Goal: Task Accomplishment & Management: Use online tool/utility

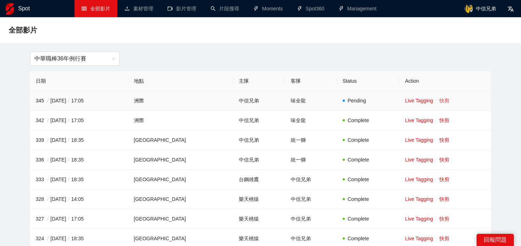
click at [439, 98] on link "快剪" at bounding box center [444, 101] width 10 height 6
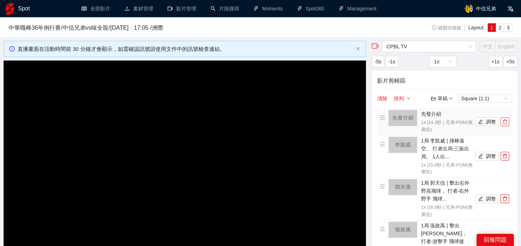
click at [507, 124] on icon "delete" at bounding box center [504, 121] width 5 height 5
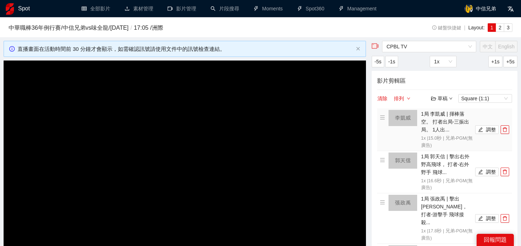
click at [507, 124] on li "1局 李凱威 | 揮棒落空。 打者出局-三振出局。 1人出... 1x | 15.0 秒 | 兄弟-PGM(無廣告) 調整" at bounding box center [444, 129] width 129 height 39
click at [506, 131] on icon "delete" at bounding box center [505, 129] width 4 height 5
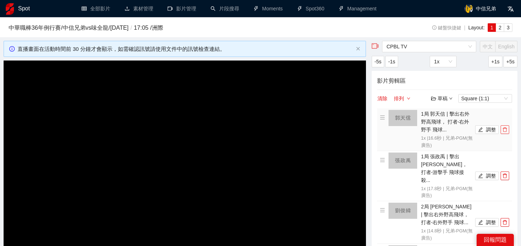
click at [506, 131] on icon "delete" at bounding box center [505, 129] width 4 height 5
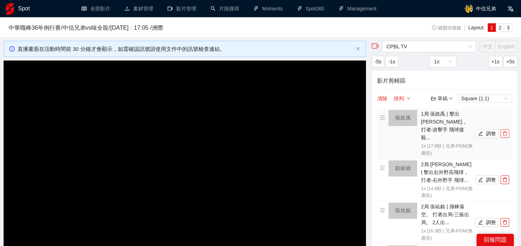
click at [506, 131] on icon "delete" at bounding box center [505, 133] width 4 height 5
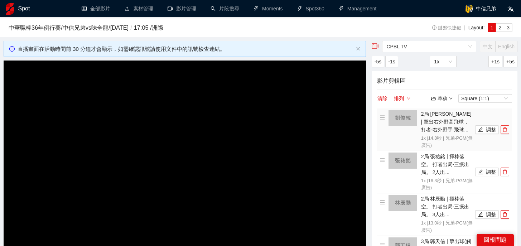
click at [506, 131] on icon "delete" at bounding box center [505, 129] width 4 height 5
click at [506, 170] on icon "delete" at bounding box center [505, 172] width 4 height 5
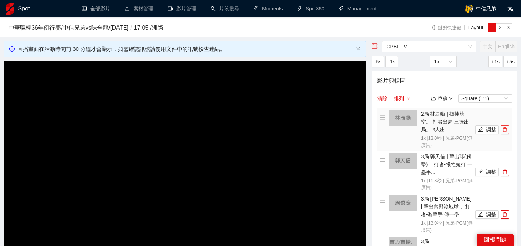
click at [506, 131] on icon "delete" at bounding box center [505, 129] width 4 height 5
click at [506, 170] on icon "delete" at bounding box center [505, 172] width 4 height 5
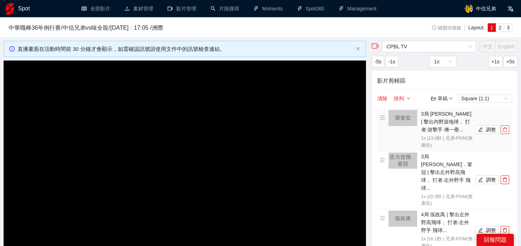
click at [506, 131] on icon "delete" at bounding box center [505, 129] width 4 height 5
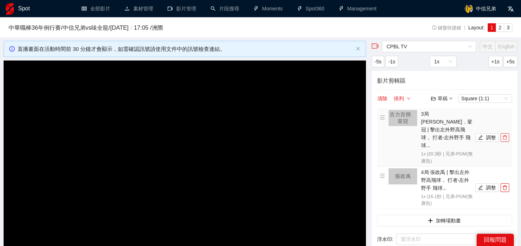
click at [506, 135] on icon "delete" at bounding box center [505, 137] width 4 height 5
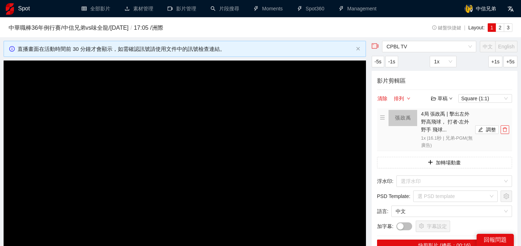
click at [506, 131] on icon "delete" at bounding box center [505, 129] width 4 height 5
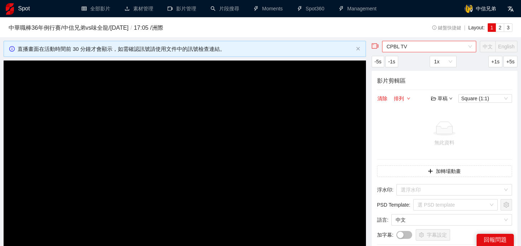
click at [435, 43] on span "CPBL TV" at bounding box center [429, 46] width 86 height 11
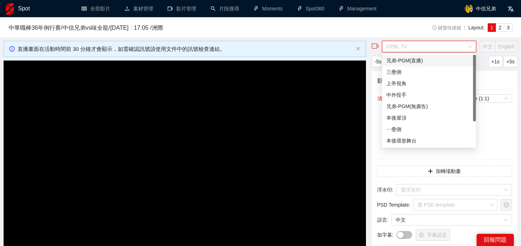
click at [415, 59] on div "兄弟-PGM(直播)" at bounding box center [428, 61] width 85 height 8
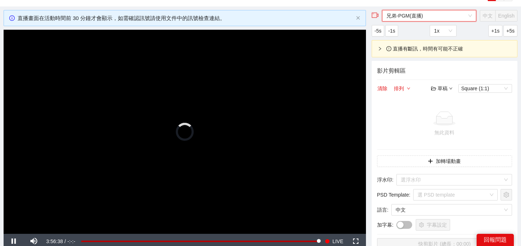
scroll to position [34, 0]
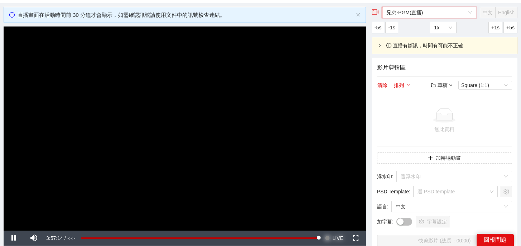
click at [329, 238] on span "Video Player" at bounding box center [327, 238] width 5 height 15
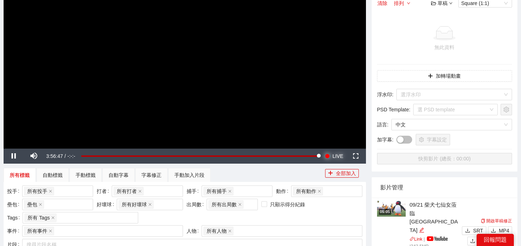
scroll to position [116, 0]
click at [35, 156] on span "Video Player" at bounding box center [34, 156] width 20 height 0
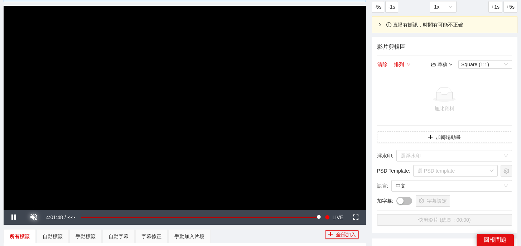
scroll to position [54, 0]
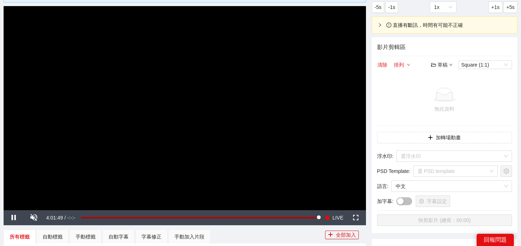
click at [309, 234] on div "所有標籤 自動標籤 手動標籤 自動字幕 字幕修正 手動加入片段" at bounding box center [164, 236] width 321 height 14
click at [332, 214] on span "LIVE" at bounding box center [337, 217] width 11 height 15
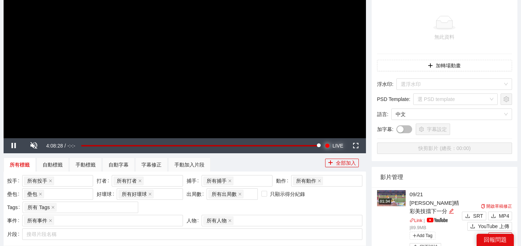
scroll to position [103, 0]
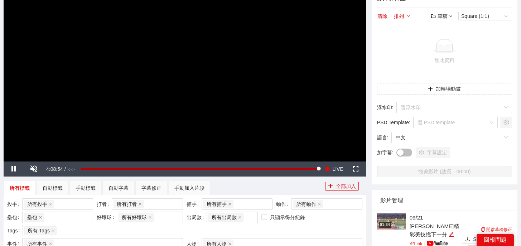
click at [373, 150] on div "影片剪輯區 清除 排列 草稿 Square (1:1) 無此資料 加轉場動畫 浮水印 : 選浮水印 PSD Template : 選 PSD template…" at bounding box center [445, 87] width 146 height 196
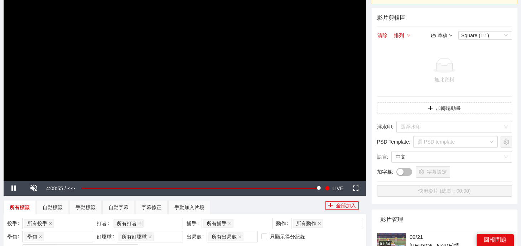
scroll to position [45, 0]
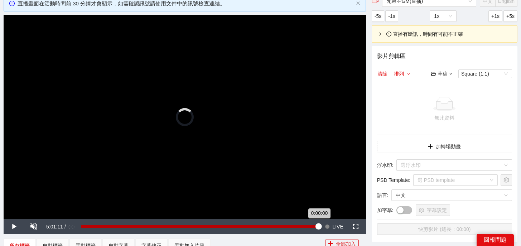
click at [318, 228] on div "0:00:00" at bounding box center [199, 226] width 237 height 3
click at [316, 227] on div "0:00:00" at bounding box center [199, 226] width 237 height 3
click at [314, 227] on div "-0:03:11" at bounding box center [198, 226] width 235 height 3
click at [314, 227] on div "-0:06:21" at bounding box center [197, 226] width 232 height 3
click at [315, 227] on div "-0:04:45" at bounding box center [198, 226] width 234 height 3
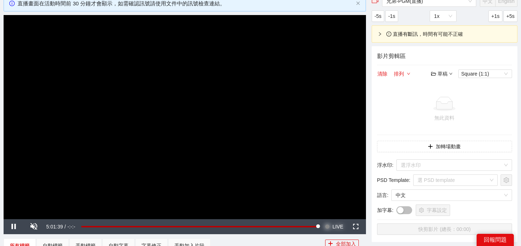
click at [336, 226] on span "LIVE" at bounding box center [337, 226] width 11 height 15
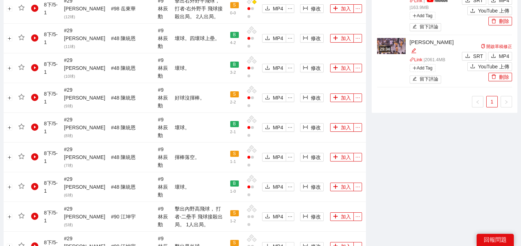
scroll to position [736, 0]
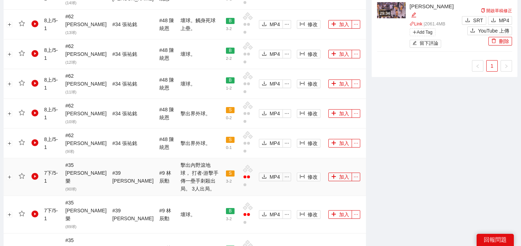
scroll to position [729, 0]
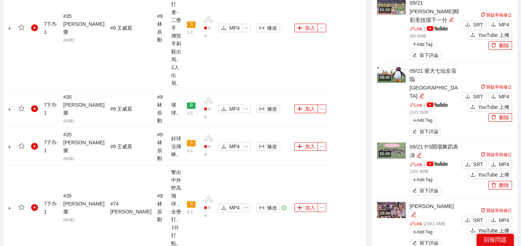
scroll to position [492, 0]
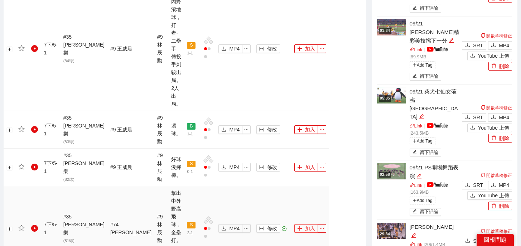
click at [306, 224] on button "加入" at bounding box center [306, 228] width 24 height 9
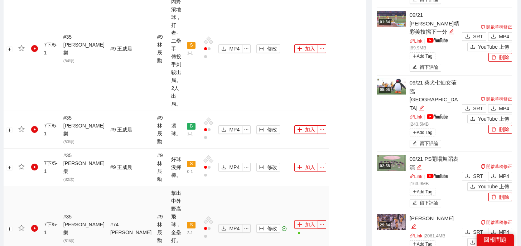
scroll to position [0, 0]
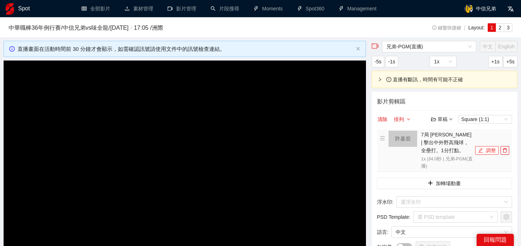
click at [476, 150] on button "調整" at bounding box center [487, 150] width 24 height 9
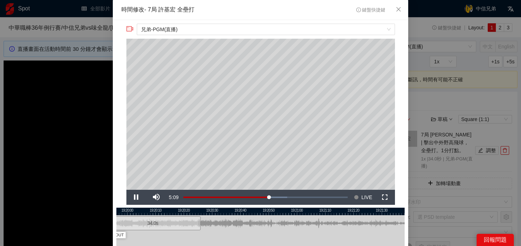
drag, startPoint x: 304, startPoint y: 210, endPoint x: 194, endPoint y: 209, distance: 109.2
click at [194, 209] on div at bounding box center [153, 212] width 288 height 8
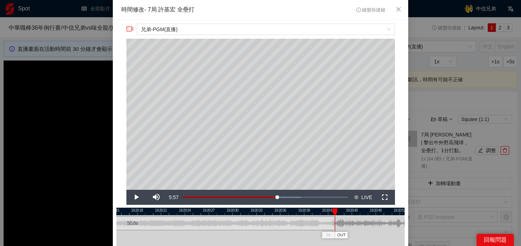
drag, startPoint x: 200, startPoint y: 226, endPoint x: 334, endPoint y: 230, distance: 134.3
click at [334, 230] on div "19:20:15 19:20:18 19:20:21 19:20:24 19:20:27 19:20:30 19:20:33 19:20:36 19:20:3…" at bounding box center [260, 241] width 288 height 66
drag, startPoint x: 334, startPoint y: 227, endPoint x: 385, endPoint y: 228, distance: 50.8
click at [385, 228] on div at bounding box center [384, 223] width 4 height 16
drag, startPoint x: 386, startPoint y: 209, endPoint x: 374, endPoint y: 211, distance: 11.2
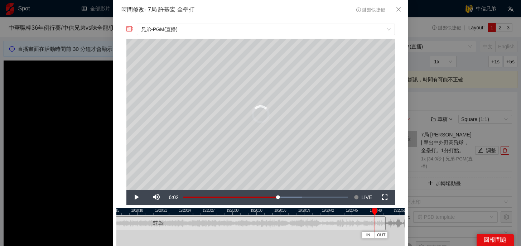
click at [374, 211] on div at bounding box center [374, 211] width 5 height 7
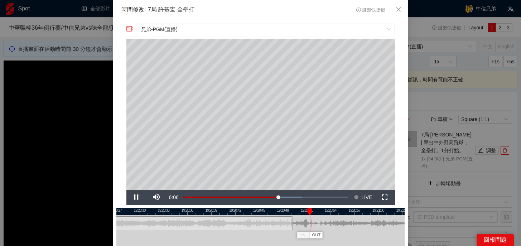
drag, startPoint x: 373, startPoint y: 213, endPoint x: 274, endPoint y: 216, distance: 98.5
click at [274, 216] on div "19:20:27 19:20:30 19:20:33 19:20:36 19:20:39 19:20:42 19:20:45 19:20:48 19:20:5…" at bounding box center [260, 241] width 288 height 66
drag, startPoint x: 285, startPoint y: 224, endPoint x: 313, endPoint y: 224, distance: 27.2
click at [313, 224] on div at bounding box center [313, 223] width 4 height 16
click at [310, 223] on div at bounding box center [311, 223] width 4 height 16
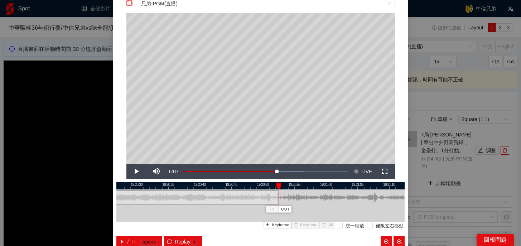
scroll to position [25, 0]
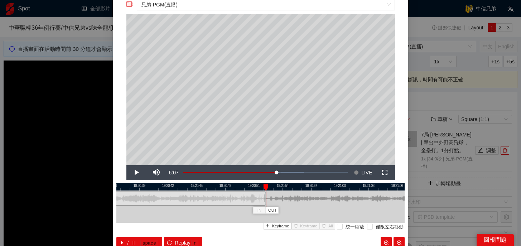
click at [264, 202] on div at bounding box center [264, 198] width 4 height 16
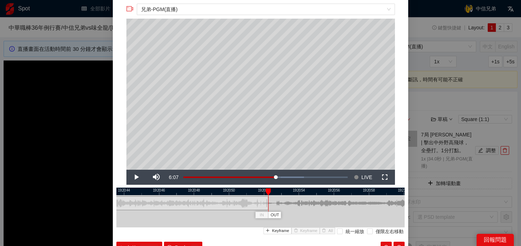
scroll to position [4, 0]
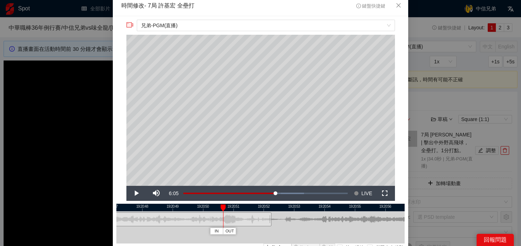
drag, startPoint x: 272, startPoint y: 208, endPoint x: 223, endPoint y: 211, distance: 48.7
click at [223, 211] on div "IN OUT" at bounding box center [223, 207] width 5 height 7
drag, startPoint x: 270, startPoint y: 223, endPoint x: 247, endPoint y: 223, distance: 23.3
click at [247, 223] on div at bounding box center [247, 219] width 4 height 16
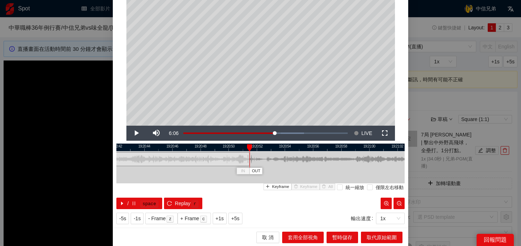
scroll to position [64, 0]
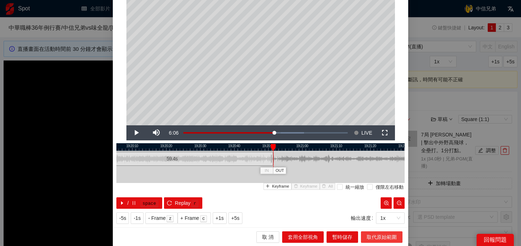
click at [375, 240] on span "取代原始範圍" at bounding box center [382, 237] width 30 height 8
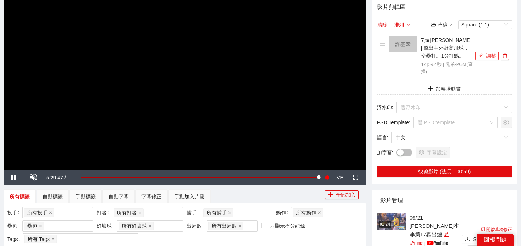
scroll to position [158, 0]
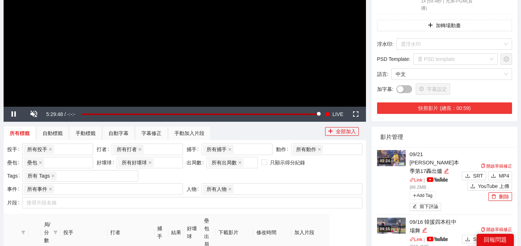
click at [446, 108] on button "快剪影片 (總長：00:59)" at bounding box center [444, 107] width 135 height 11
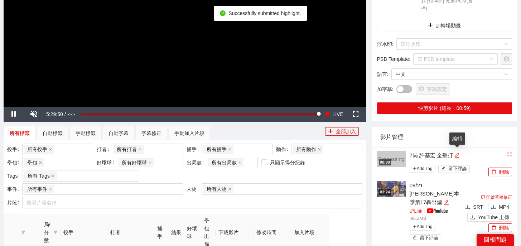
click at [457, 155] on icon "edit" at bounding box center [456, 154] width 5 height 5
drag, startPoint x: 459, startPoint y: 155, endPoint x: 350, endPoint y: 143, distance: 109.5
type textarea "*"
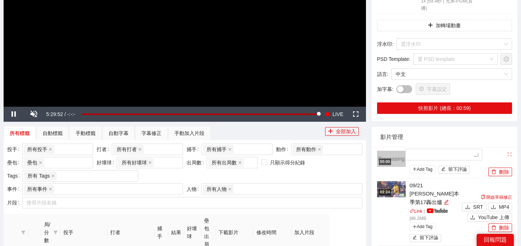
type textarea "*"
type textarea "**"
type textarea "*"
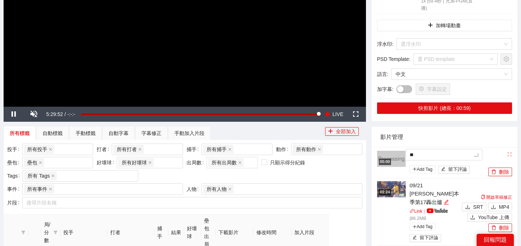
type textarea "*"
type textarea "**"
type textarea "***"
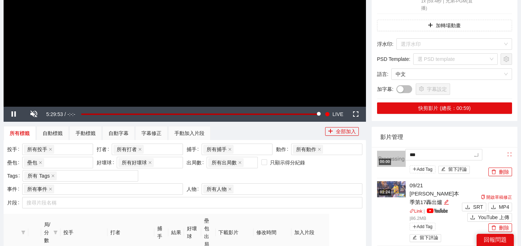
type textarea "**"
type textarea "****"
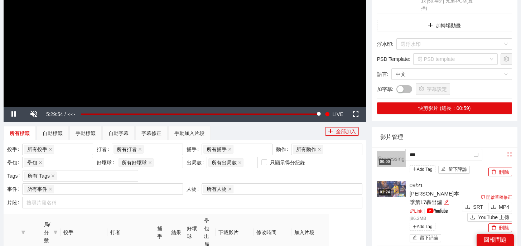
type textarea "****"
type textarea "*****"
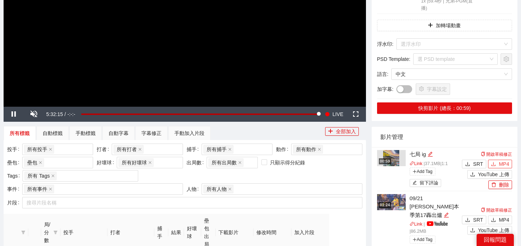
click at [494, 165] on icon "download" at bounding box center [493, 163] width 5 height 5
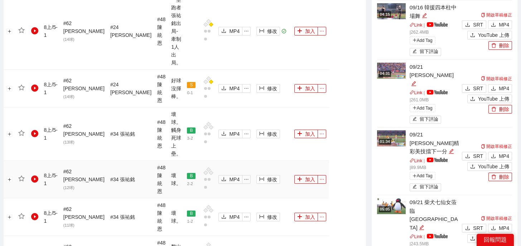
scroll to position [827, 0]
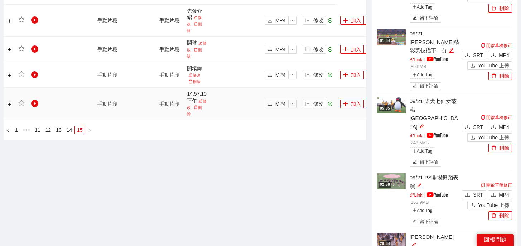
scroll to position [390, 0]
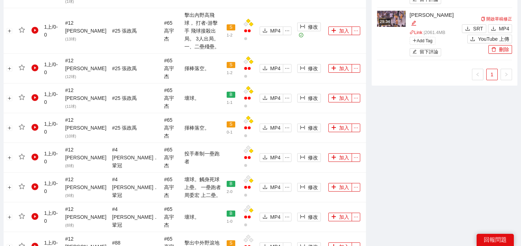
scroll to position [831, 0]
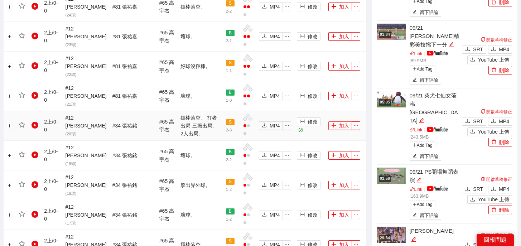
scroll to position [548, 0]
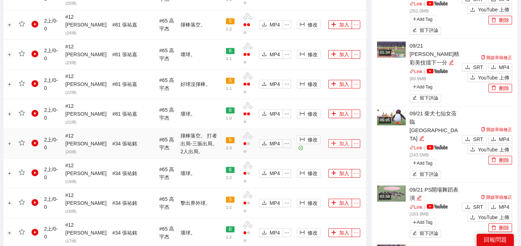
click at [339, 139] on button "加入" at bounding box center [340, 143] width 24 height 9
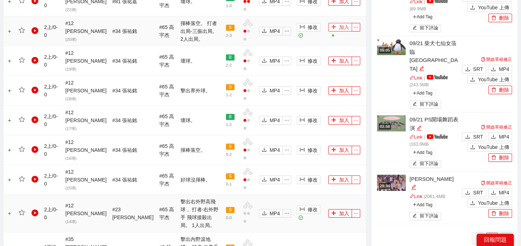
scroll to position [831, 0]
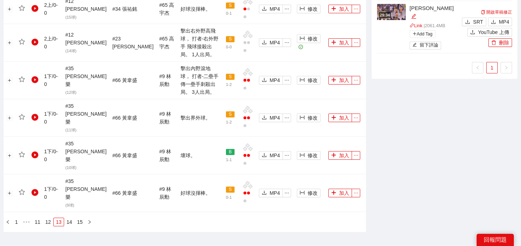
drag, startPoint x: 50, startPoint y: 176, endPoint x: 56, endPoint y: 176, distance: 5.7
click at [50, 218] on link "12" at bounding box center [48, 222] width 10 height 8
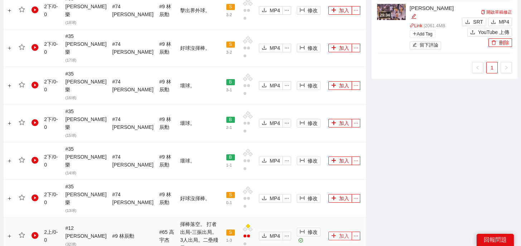
click at [335, 232] on button "加入" at bounding box center [340, 236] width 24 height 9
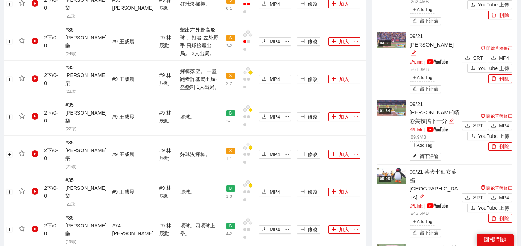
scroll to position [0, 0]
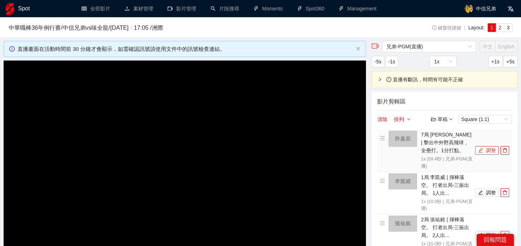
click at [483, 148] on button "調整" at bounding box center [487, 150] width 24 height 9
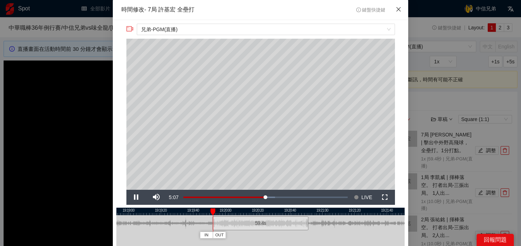
click at [401, 11] on span "Close" at bounding box center [398, 9] width 19 height 19
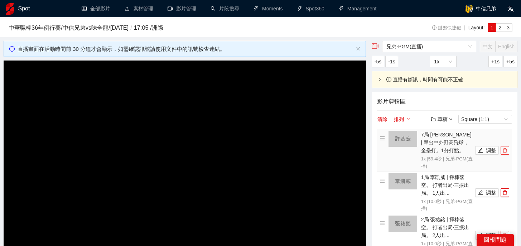
click at [507, 151] on icon "delete" at bounding box center [504, 150] width 5 height 5
click at [483, 154] on button "調整" at bounding box center [487, 150] width 24 height 9
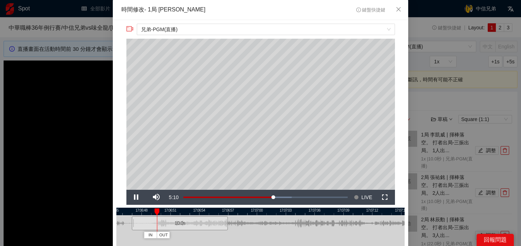
drag, startPoint x: 287, startPoint y: 209, endPoint x: 207, endPoint y: 208, distance: 80.2
click at [207, 208] on div at bounding box center [180, 212] width 288 height 8
drag, startPoint x: 227, startPoint y: 224, endPoint x: 290, endPoint y: 226, distance: 63.0
click at [290, 226] on div at bounding box center [290, 223] width 4 height 16
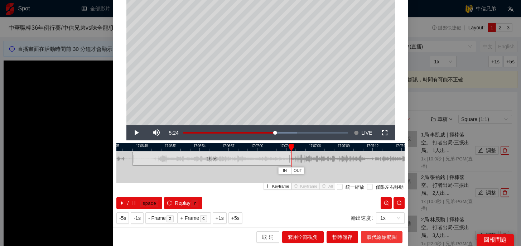
click at [384, 234] on span "取代原始範圍" at bounding box center [382, 237] width 30 height 8
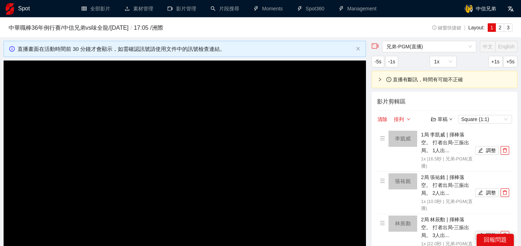
scroll to position [0, 0]
click at [482, 149] on icon "edit" at bounding box center [480, 150] width 5 height 5
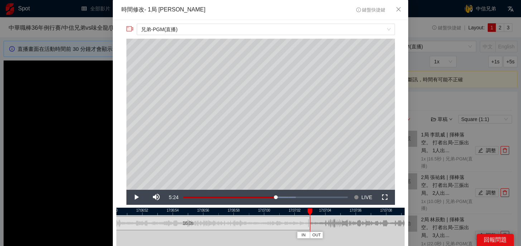
drag, startPoint x: 316, startPoint y: 227, endPoint x: 308, endPoint y: 227, distance: 8.2
click at [308, 227] on div at bounding box center [309, 223] width 4 height 16
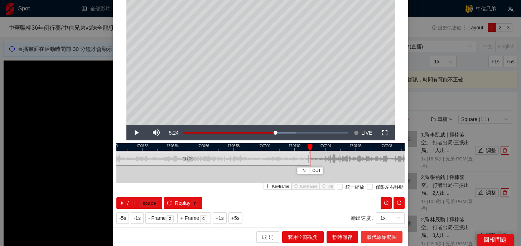
click at [375, 234] on span "取代原始範圍" at bounding box center [382, 237] width 30 height 8
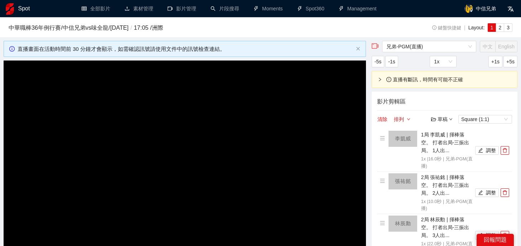
scroll to position [0, 0]
click at [486, 194] on button "調整" at bounding box center [487, 192] width 24 height 9
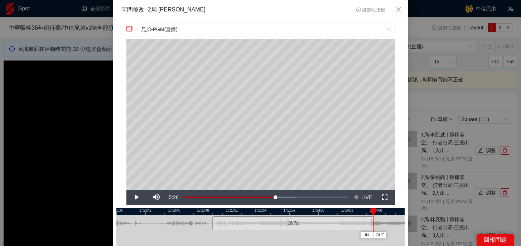
drag, startPoint x: 307, startPoint y: 225, endPoint x: 372, endPoint y: 225, distance: 64.8
click at [372, 225] on div at bounding box center [372, 223] width 4 height 16
drag, startPoint x: 373, startPoint y: 211, endPoint x: 360, endPoint y: 211, distance: 12.9
click at [371, 211] on div at bounding box center [373, 211] width 5 height 7
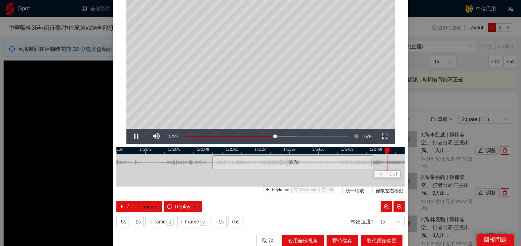
scroll to position [64, 0]
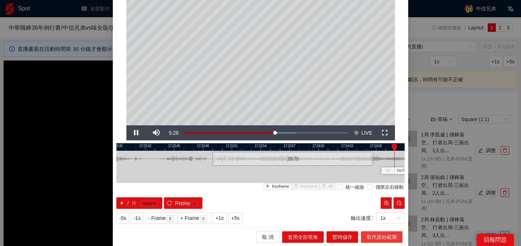
click at [387, 237] on span "取代原始範圍" at bounding box center [382, 237] width 30 height 8
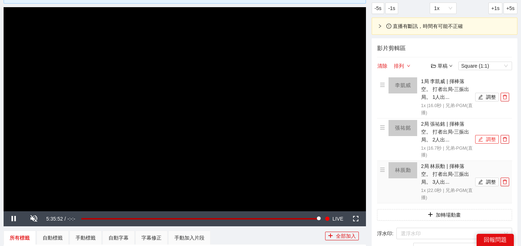
scroll to position [56, 0]
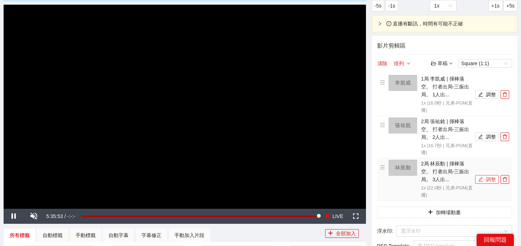
click at [483, 181] on button "調整" at bounding box center [487, 179] width 24 height 9
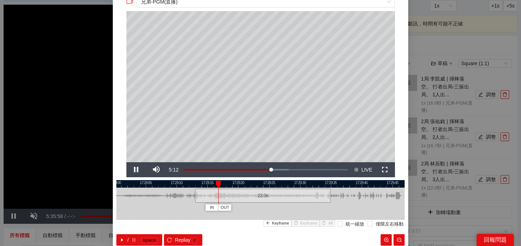
scroll to position [19, 0]
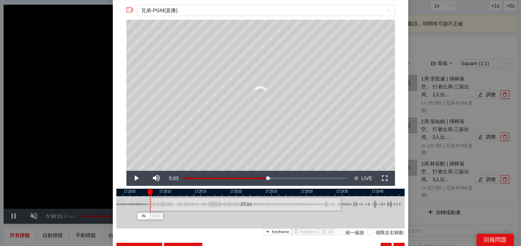
drag, startPoint x: 187, startPoint y: 207, endPoint x: 151, endPoint y: 207, distance: 36.2
click at [151, 207] on div at bounding box center [151, 204] width 4 height 16
click at [188, 243] on button "Replay r" at bounding box center [183, 248] width 38 height 11
drag, startPoint x: 171, startPoint y: 193, endPoint x: 276, endPoint y: 192, distance: 105.2
click at [276, 192] on div "17:29:00 17:29:05 17:29:10 17:29:15 17:29:20 17:29:25 17:29:30 17:29:35 17:29:4…" at bounding box center [260, 222] width 288 height 66
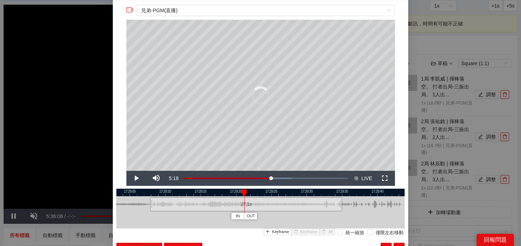
drag, startPoint x: 273, startPoint y: 193, endPoint x: 227, endPoint y: 193, distance: 45.8
click at [242, 193] on div at bounding box center [244, 192] width 5 height 7
drag, startPoint x: 340, startPoint y: 206, endPoint x: 262, endPoint y: 210, distance: 78.5
click at [262, 210] on div at bounding box center [262, 204] width 4 height 16
drag, startPoint x: 263, startPoint y: 192, endPoint x: 255, endPoint y: 192, distance: 8.6
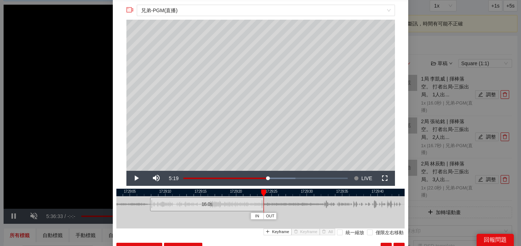
click at [261, 192] on div at bounding box center [263, 192] width 5 height 7
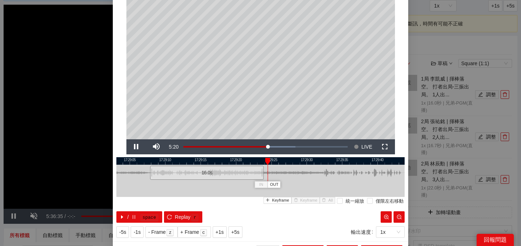
scroll to position [64, 0]
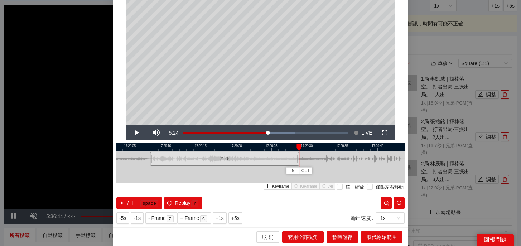
drag, startPoint x: 263, startPoint y: 161, endPoint x: 298, endPoint y: 161, distance: 35.4
click at [298, 161] on div at bounding box center [298, 159] width 4 height 16
click at [378, 240] on span "取代原始範圍" at bounding box center [382, 237] width 30 height 8
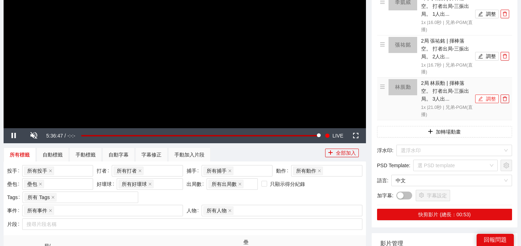
scroll to position [146, 0]
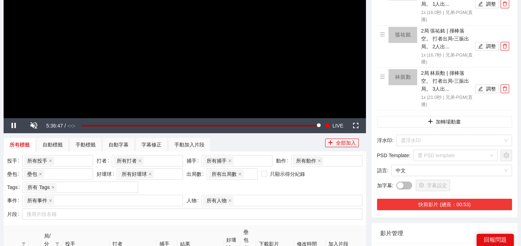
click at [453, 205] on button "快剪影片 (總長：00:53)" at bounding box center [444, 204] width 135 height 11
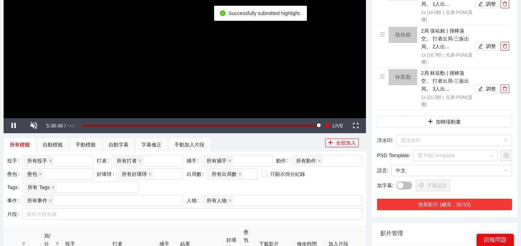
scroll to position [215, 0]
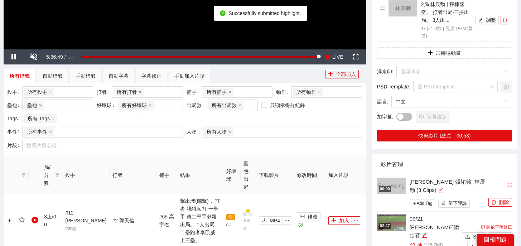
click at [438, 189] on icon "edit" at bounding box center [440, 189] width 5 height 5
type textarea "**********"
drag, startPoint x: 437, startPoint y: 189, endPoint x: 354, endPoint y: 175, distance: 83.6
type textarea "*"
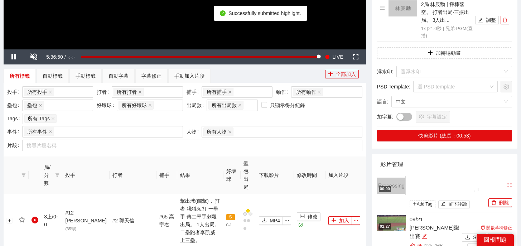
type textarea "*"
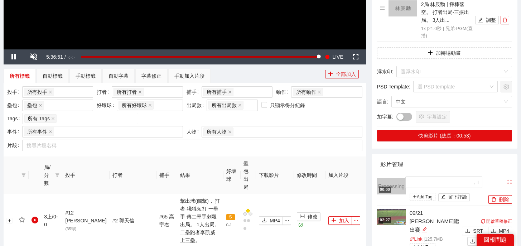
type textarea "*"
type textarea "**"
type textarea "***"
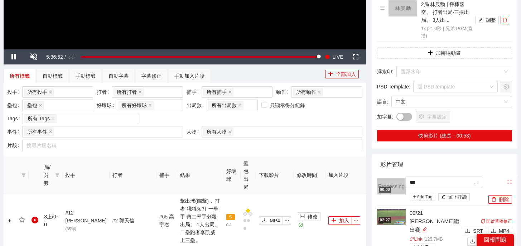
type textarea "*"
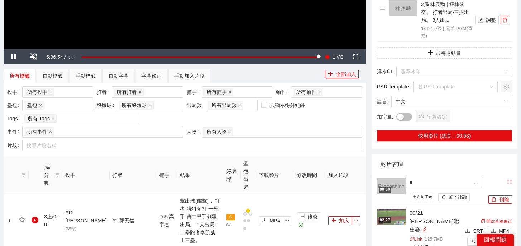
type textarea "*"
type textarea "**"
type textarea "***"
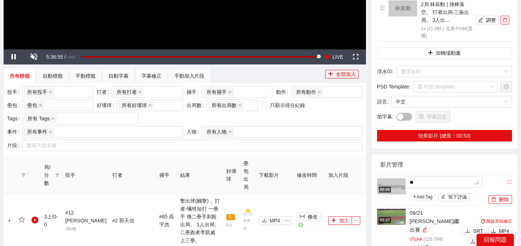
type textarea "***"
type textarea "**"
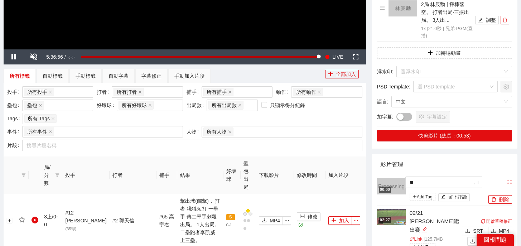
type textarea "**"
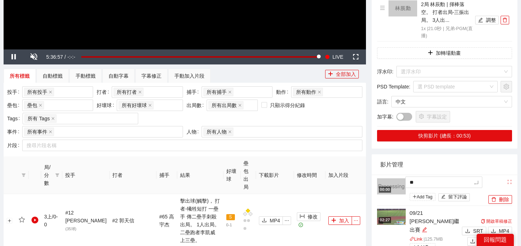
type textarea "**"
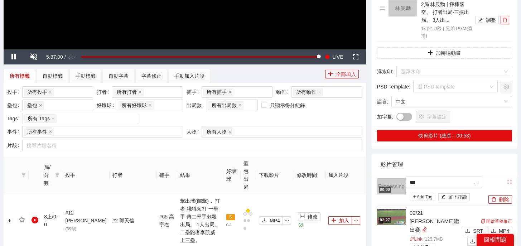
type textarea "****"
type textarea "*****"
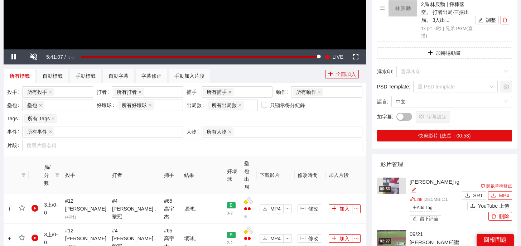
click at [495, 193] on icon "download" at bounding box center [493, 195] width 5 height 5
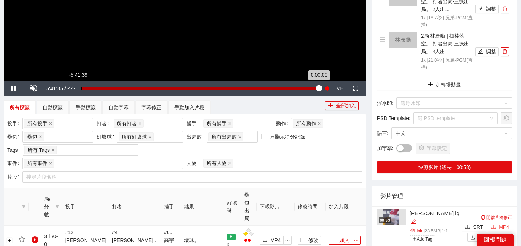
scroll to position [115, 0]
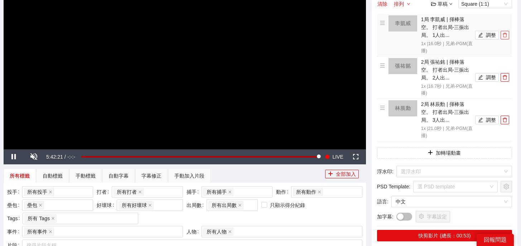
click at [507, 38] on button "button" at bounding box center [504, 35] width 9 height 9
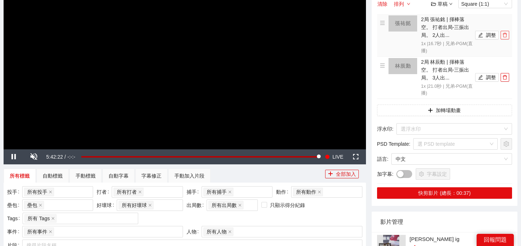
click at [507, 38] on button "button" at bounding box center [504, 35] width 9 height 9
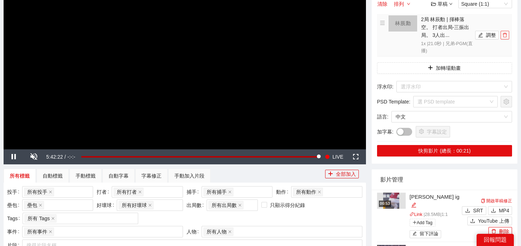
click at [507, 38] on button "button" at bounding box center [504, 35] width 9 height 9
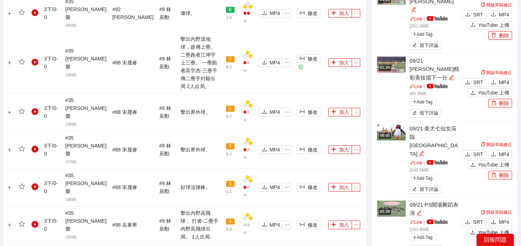
scroll to position [839, 0]
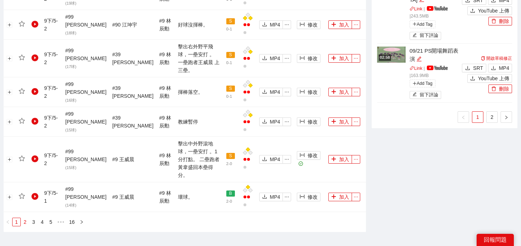
click at [24, 218] on link "2" at bounding box center [25, 222] width 8 height 8
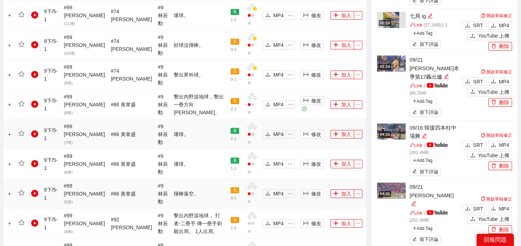
scroll to position [467, 0]
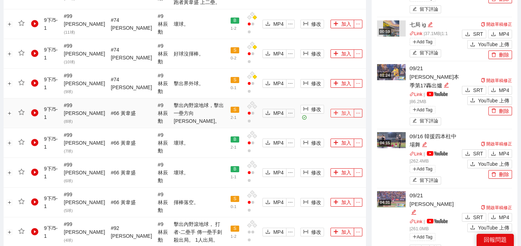
click at [337, 109] on button "加入" at bounding box center [342, 113] width 24 height 9
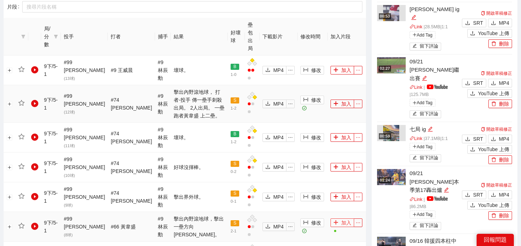
scroll to position [344, 0]
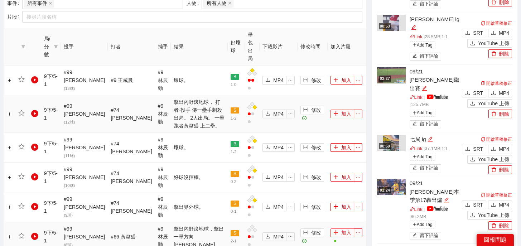
click at [337, 110] on button "加入" at bounding box center [342, 114] width 24 height 9
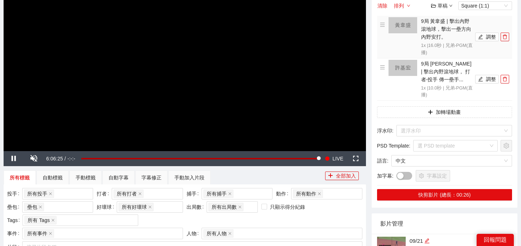
scroll to position [0, 0]
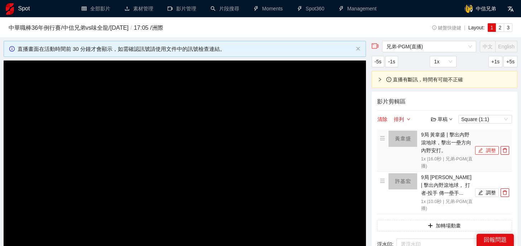
click at [484, 150] on button "調整" at bounding box center [487, 150] width 24 height 9
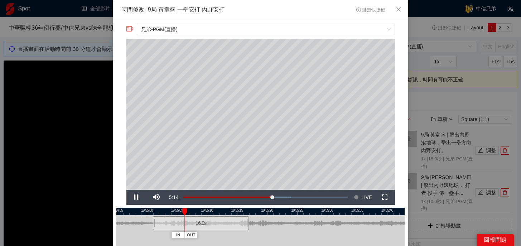
drag, startPoint x: 318, startPoint y: 212, endPoint x: 257, endPoint y: 215, distance: 60.9
click at [257, 215] on div "19:54:50 19:54:55 19:55:00 19:55:05 19:55:10 19:55:15 19:55:20 19:55:25 19:55:3…" at bounding box center [260, 241] width 288 height 66
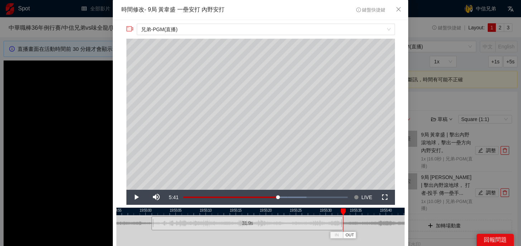
drag, startPoint x: 247, startPoint y: 225, endPoint x: 342, endPoint y: 225, distance: 95.6
click at [342, 225] on div at bounding box center [342, 223] width 4 height 16
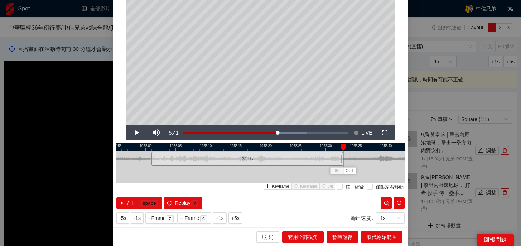
click at [373, 242] on div "取 消 套用全部視角 暫時儲存 取代原始範圍" at bounding box center [260, 236] width 295 height 19
click at [381, 238] on span "取代原始範圍" at bounding box center [382, 237] width 30 height 8
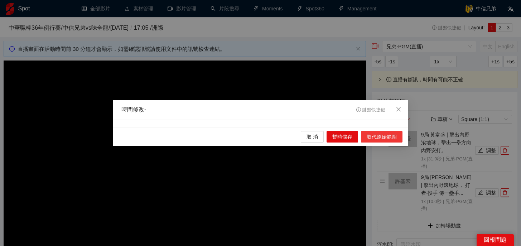
scroll to position [0, 0]
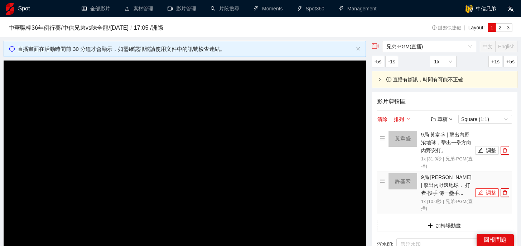
click at [486, 196] on button "調整" at bounding box center [487, 192] width 24 height 9
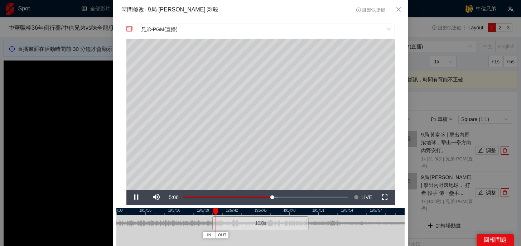
scroll to position [20, 0]
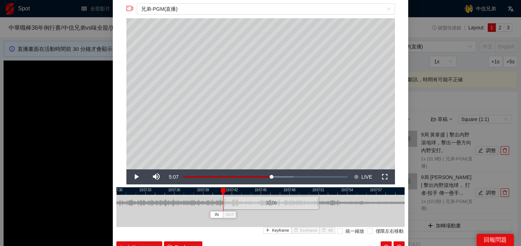
drag, startPoint x: 227, startPoint y: 203, endPoint x: 239, endPoint y: 203, distance: 11.5
click at [238, 203] on div "10.0 s" at bounding box center [271, 203] width 96 height 14
drag, startPoint x: 317, startPoint y: 204, endPoint x: 385, endPoint y: 207, distance: 67.7
click at [385, 207] on div at bounding box center [386, 203] width 4 height 16
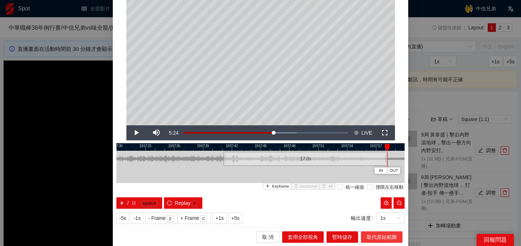
click at [382, 237] on span "取代原始範圍" at bounding box center [382, 237] width 30 height 8
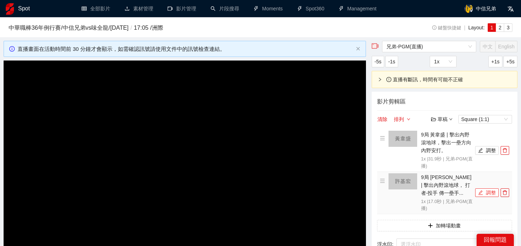
scroll to position [186, 0]
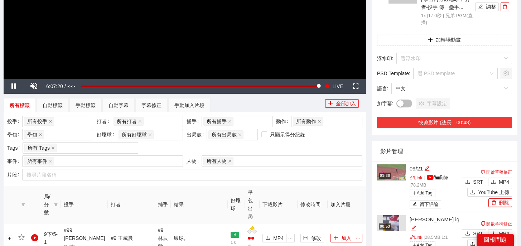
click at [448, 118] on button "快剪影片 (總長：00:48)" at bounding box center [444, 122] width 135 height 11
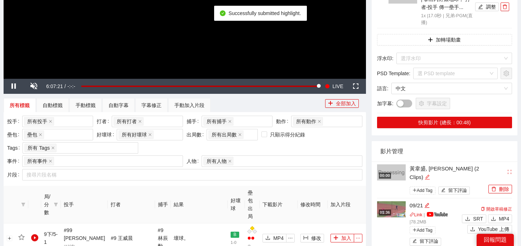
click at [430, 174] on icon "edit" at bounding box center [427, 176] width 5 height 5
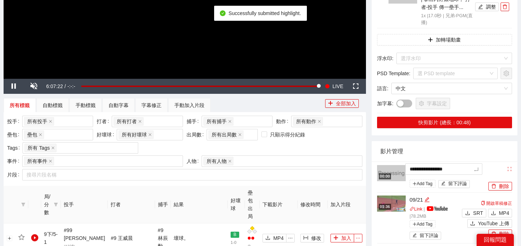
drag, startPoint x: 470, startPoint y: 171, endPoint x: 353, endPoint y: 153, distance: 117.8
type textarea "*"
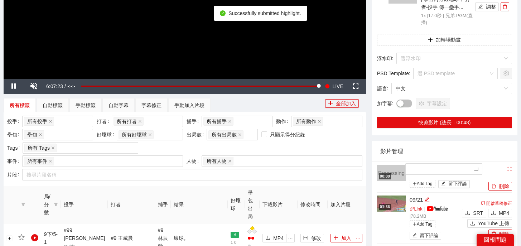
type textarea "*"
type textarea "**"
type textarea "***"
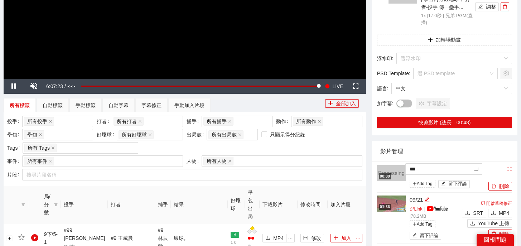
type textarea "*"
type textarea "**"
type textarea "***"
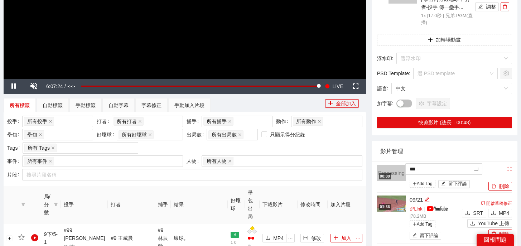
type textarea "**"
type textarea "****"
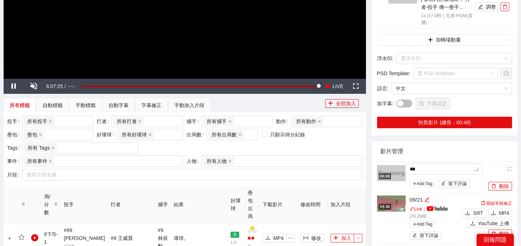
type textarea "****"
type textarea "*****"
type textarea "******"
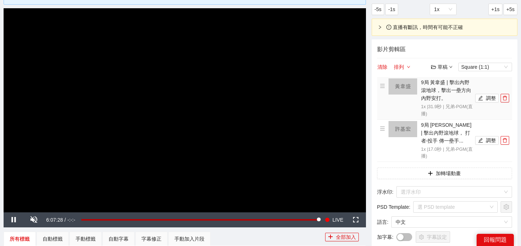
scroll to position [21, 0]
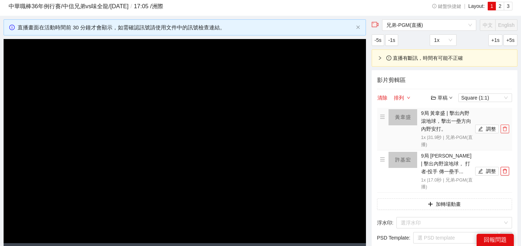
click at [506, 128] on icon "delete" at bounding box center [504, 128] width 5 height 5
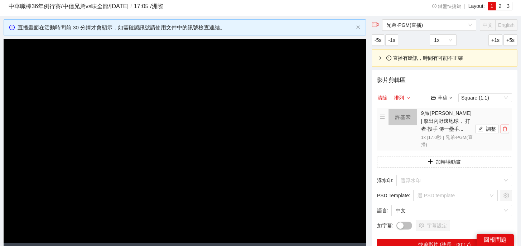
click at [506, 128] on icon "delete" at bounding box center [504, 128] width 5 height 5
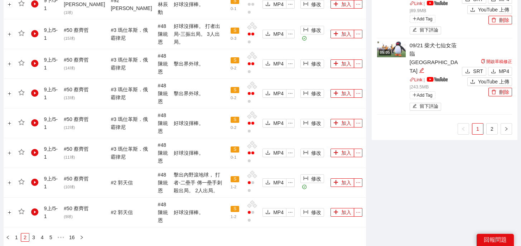
scroll to position [839, 0]
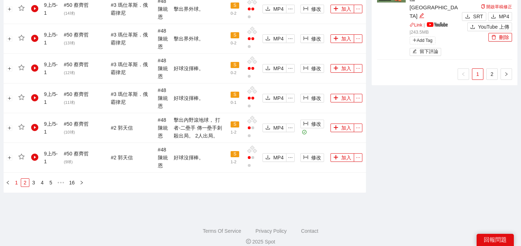
click at [17, 179] on link "1" at bounding box center [17, 183] width 8 height 8
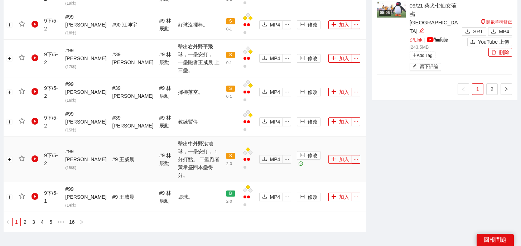
click at [334, 155] on button "加入" at bounding box center [340, 159] width 24 height 9
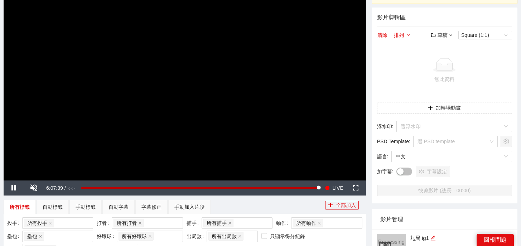
scroll to position [0, 0]
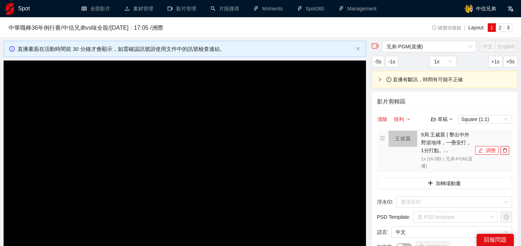
click at [484, 149] on button "調整" at bounding box center [487, 150] width 24 height 9
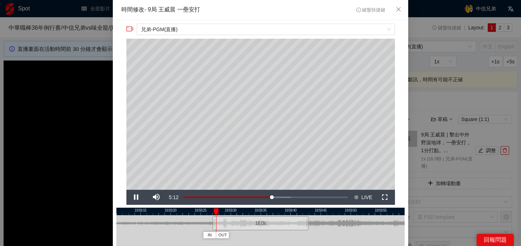
scroll to position [17, 0]
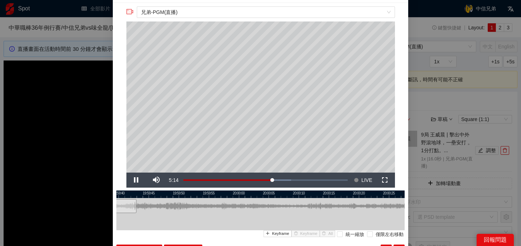
drag, startPoint x: 314, startPoint y: 194, endPoint x: 139, endPoint y: 209, distance: 175.3
click at [139, 209] on div "19:59:35 19:59:40 19:59:45 19:59:50 19:59:55 20:00:00 20:00:05 20:00:10 20:00:1…" at bounding box center [260, 223] width 288 height 66
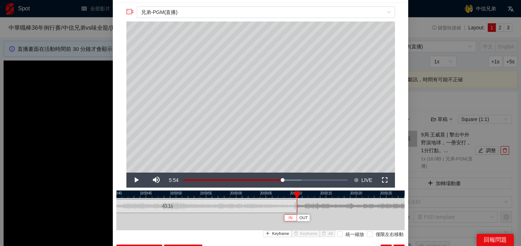
drag, startPoint x: 132, startPoint y: 207, endPoint x: 295, endPoint y: 216, distance: 163.5
click at [295, 216] on div "19:59:40 19:59:45 19:59:50 19:59:55 20:00:00 20:00:05 20:00:10 20:00:15 20:00:2…" at bounding box center [260, 223] width 288 height 66
drag, startPoint x: 295, startPoint y: 208, endPoint x: 383, endPoint y: 211, distance: 87.8
click at [383, 211] on div at bounding box center [383, 206] width 4 height 16
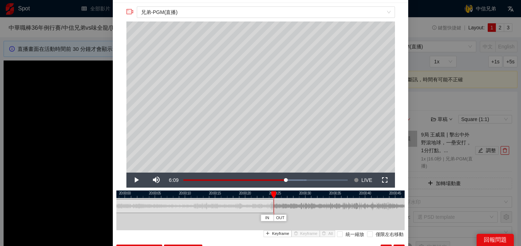
drag, startPoint x: 366, startPoint y: 190, endPoint x: 250, endPoint y: 188, distance: 116.0
click at [250, 188] on div "**********" at bounding box center [260, 139] width 295 height 272
click at [268, 207] on div at bounding box center [268, 206] width 0 height 16
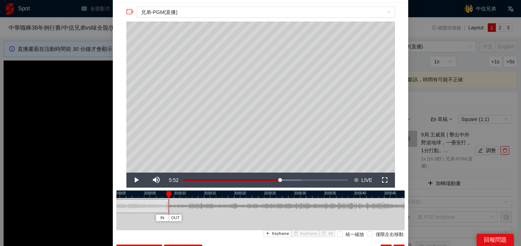
drag, startPoint x: 268, startPoint y: 207, endPoint x: 168, endPoint y: 211, distance: 100.0
click at [168, 211] on div at bounding box center [167, 206] width 4 height 16
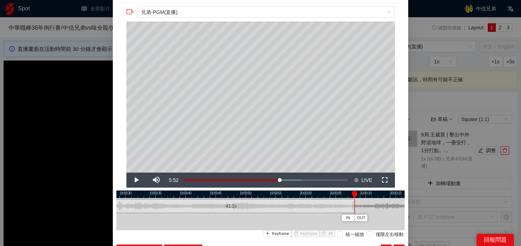
drag, startPoint x: 192, startPoint y: 196, endPoint x: 378, endPoint y: 200, distance: 185.5
click at [378, 200] on div "19:59:25 19:59:30 19:59:35 19:59:40 19:59:45 19:59:50 19:59:55 20:00:00 20:00:0…" at bounding box center [260, 223] width 288 height 66
drag, startPoint x: 354, startPoint y: 195, endPoint x: 253, endPoint y: 200, distance: 101.8
click at [253, 200] on div "19:59:25 19:59:30 19:59:35 19:59:40 19:59:45 19:59:50 19:59:55 20:00:00 20:00:0…" at bounding box center [260, 223] width 288 height 66
drag, startPoint x: 353, startPoint y: 209, endPoint x: 334, endPoint y: 212, distance: 19.1
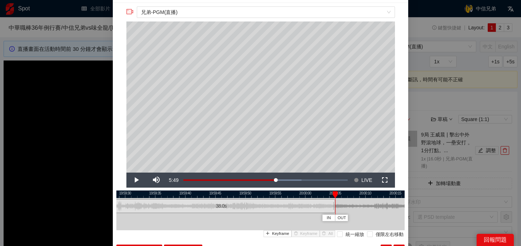
click at [334, 212] on div at bounding box center [334, 206] width 4 height 16
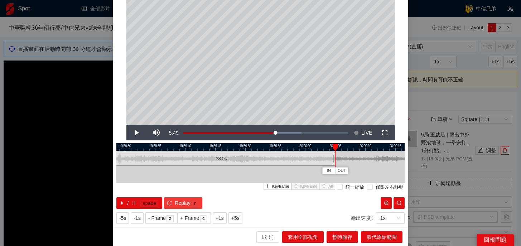
click at [177, 202] on span "Replay" at bounding box center [183, 203] width 16 height 8
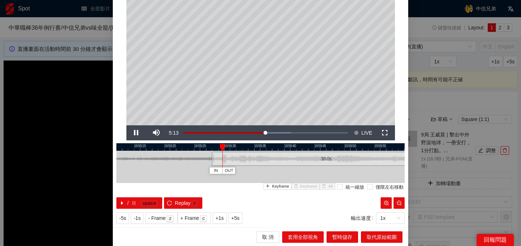
drag, startPoint x: 195, startPoint y: 147, endPoint x: 301, endPoint y: 147, distance: 105.6
click at [301, 147] on div at bounding box center [365, 147] width 288 height 8
drag, startPoint x: 213, startPoint y: 163, endPoint x: 200, endPoint y: 163, distance: 12.9
click at [200, 163] on div at bounding box center [201, 159] width 4 height 16
click at [379, 238] on span "取代原始範圍" at bounding box center [382, 237] width 30 height 8
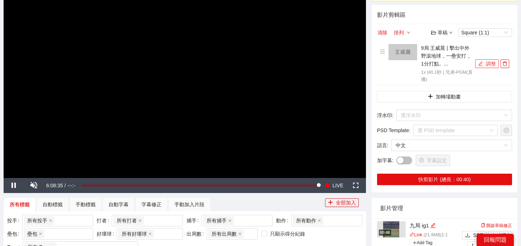
scroll to position [87, 0]
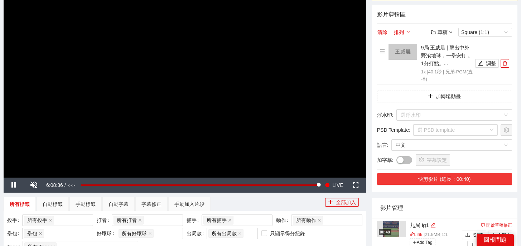
click at [452, 178] on button "快剪影片 (總長：00:40)" at bounding box center [444, 178] width 135 height 11
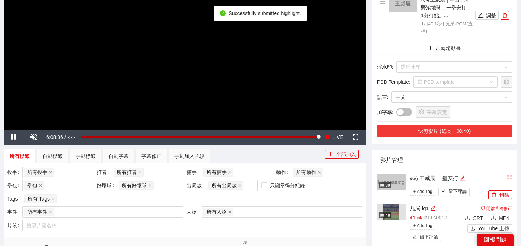
scroll to position [142, 0]
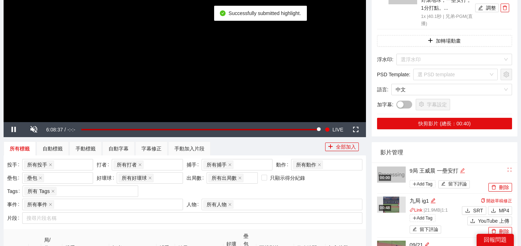
click at [465, 168] on div "編輯" at bounding box center [462, 170] width 5 height 9
drag, startPoint x: 466, startPoint y: 168, endPoint x: 319, endPoint y: 160, distance: 148.1
type textarea "*"
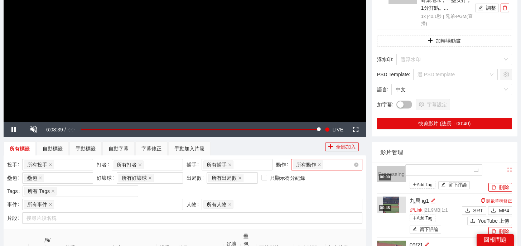
type textarea "*"
type textarea "**"
type textarea "***"
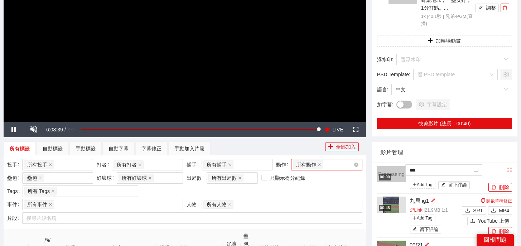
type textarea "*"
type textarea "**"
type textarea "***"
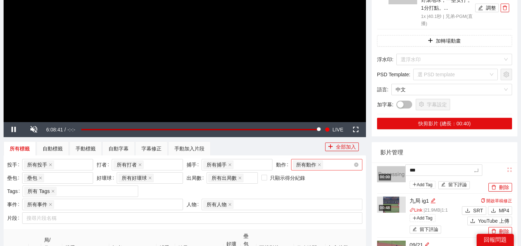
type textarea "**"
type textarea "****"
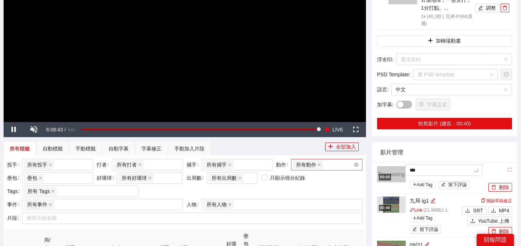
type textarea "****"
type textarea "*****"
type textarea "******"
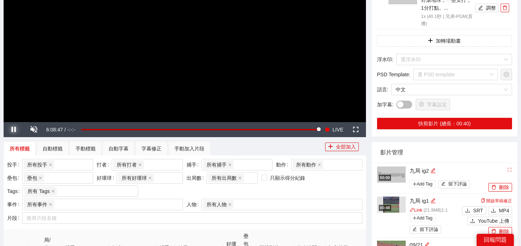
click at [14, 130] on span "Video Player" at bounding box center [14, 130] width 20 height 0
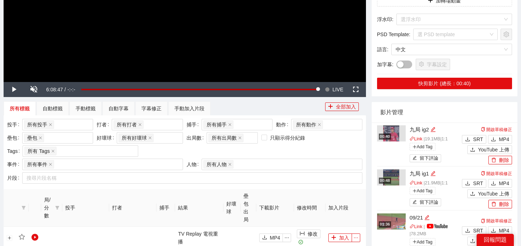
scroll to position [255, 0]
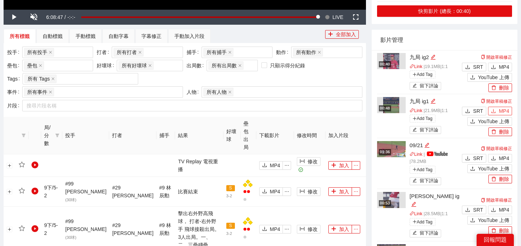
click at [502, 111] on span "MP4" at bounding box center [504, 111] width 10 height 8
click at [503, 68] on span "MP4" at bounding box center [504, 67] width 10 height 8
